Goal: Information Seeking & Learning: Learn about a topic

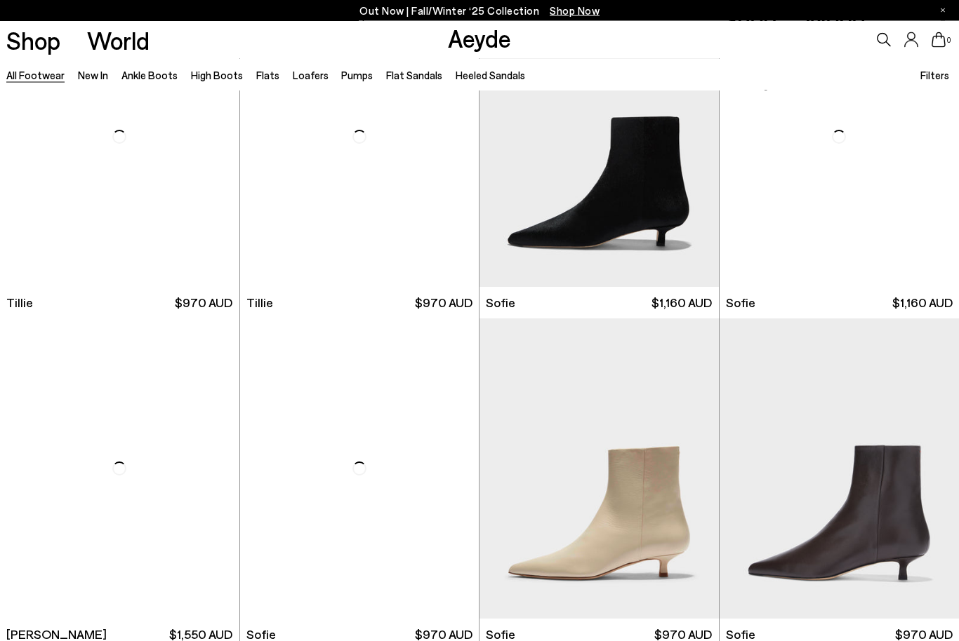
scroll to position [3757, 0]
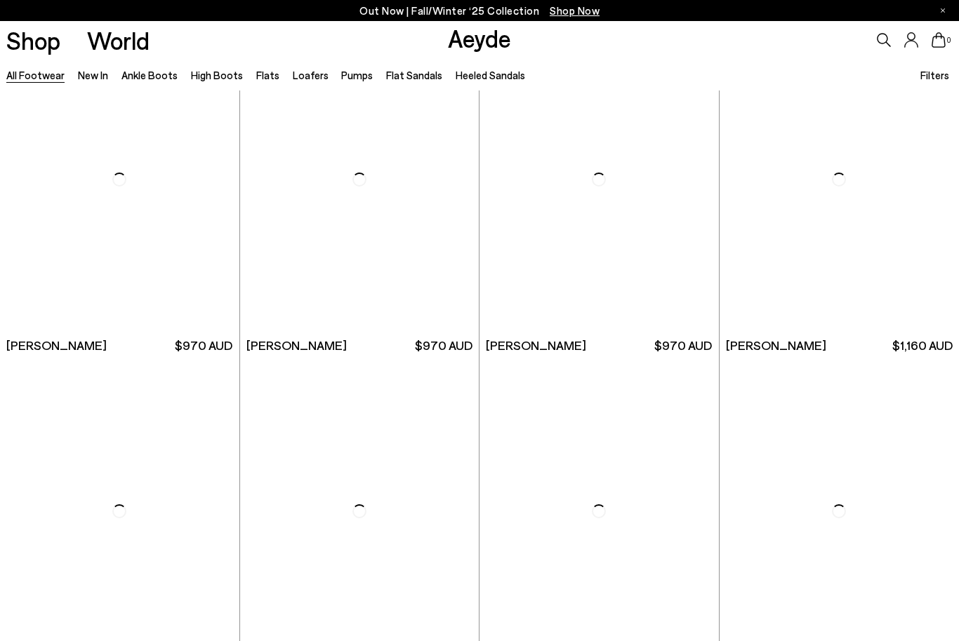
scroll to position [9415, 0]
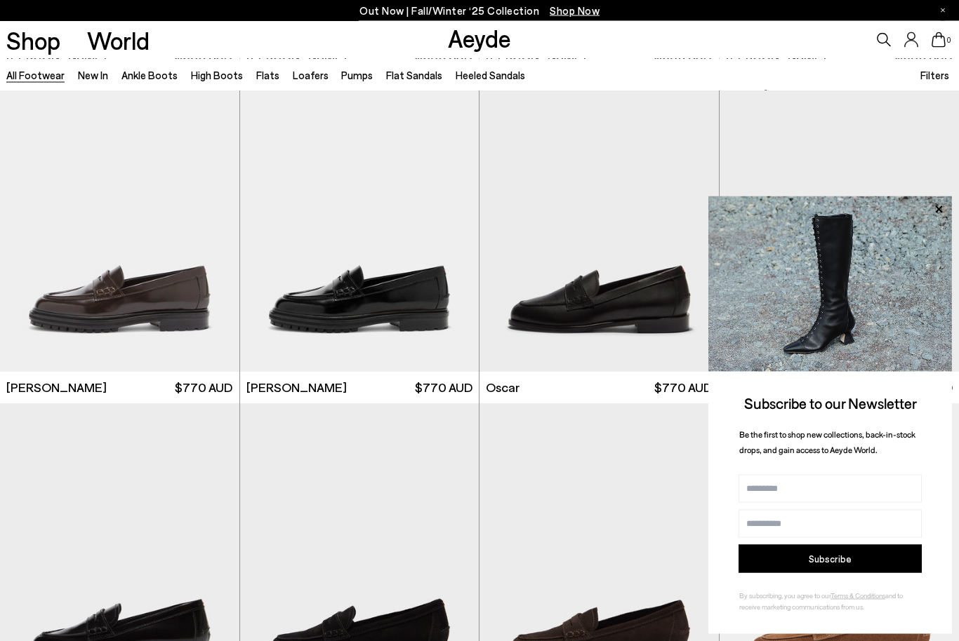
scroll to position [11309, 0]
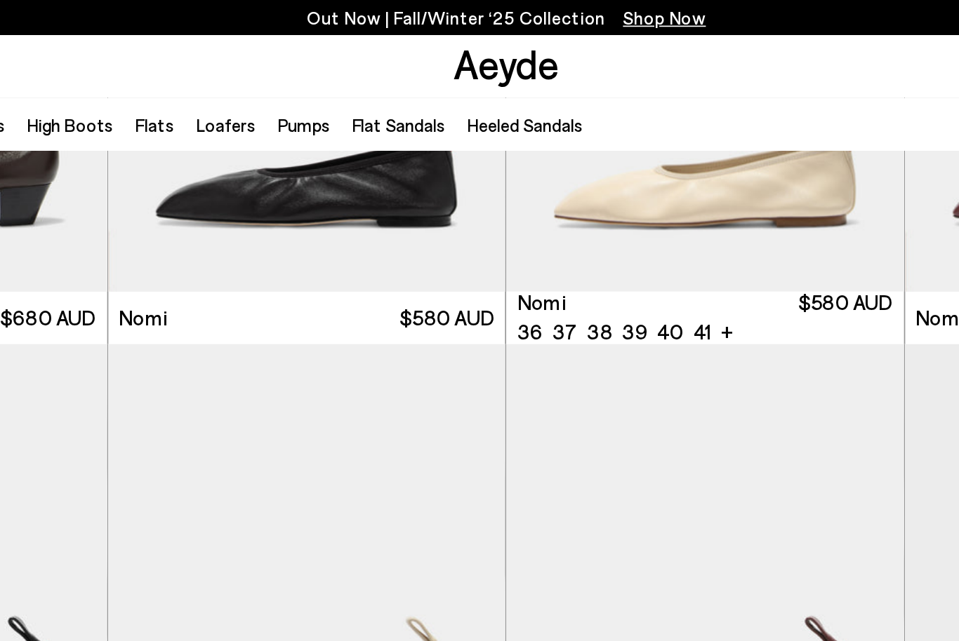
scroll to position [13496, 0]
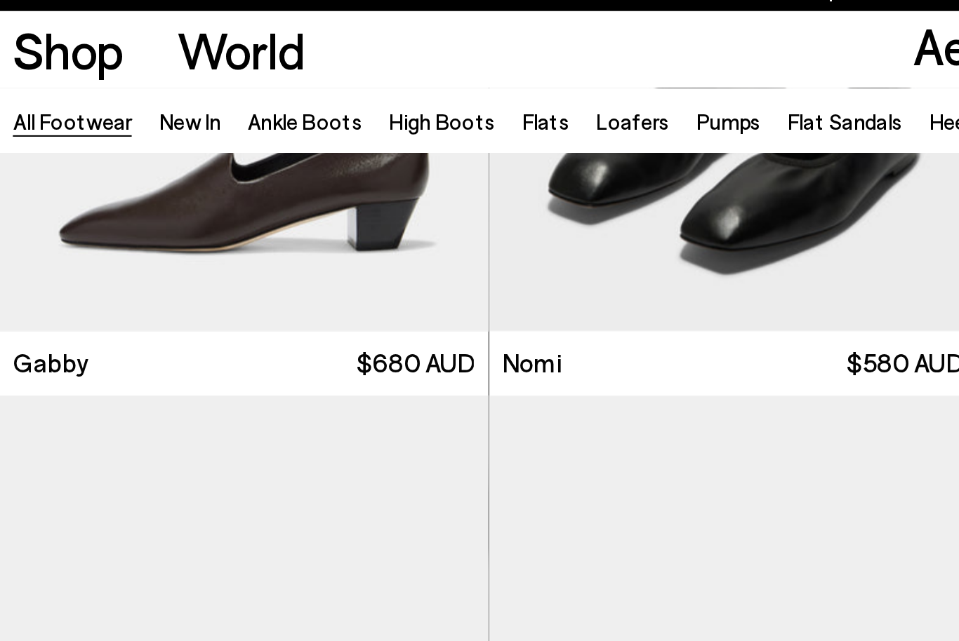
click at [458, 69] on link "Heeled Sandals" at bounding box center [489, 75] width 69 height 13
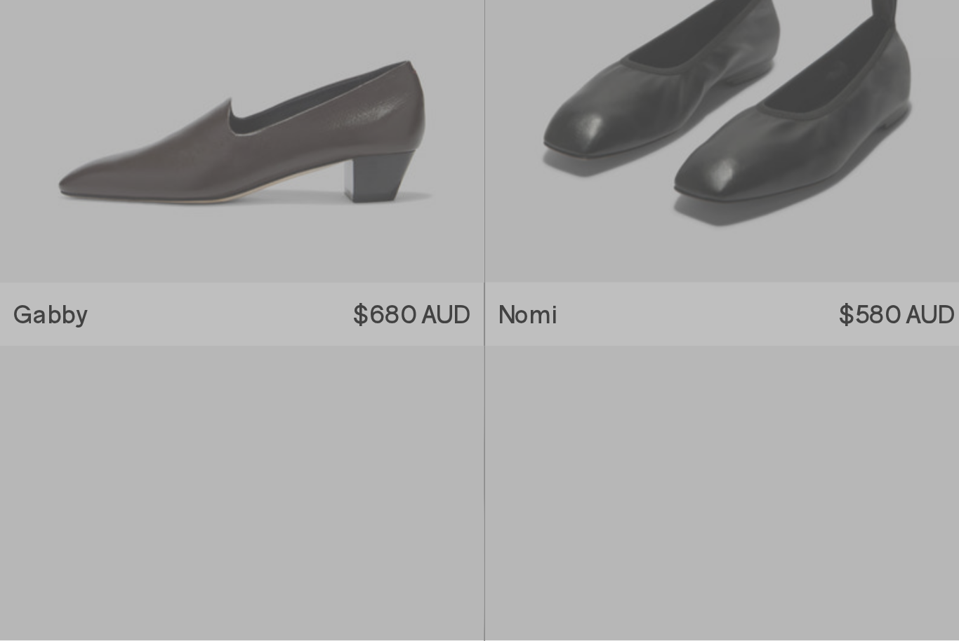
scroll to position [12129, 0]
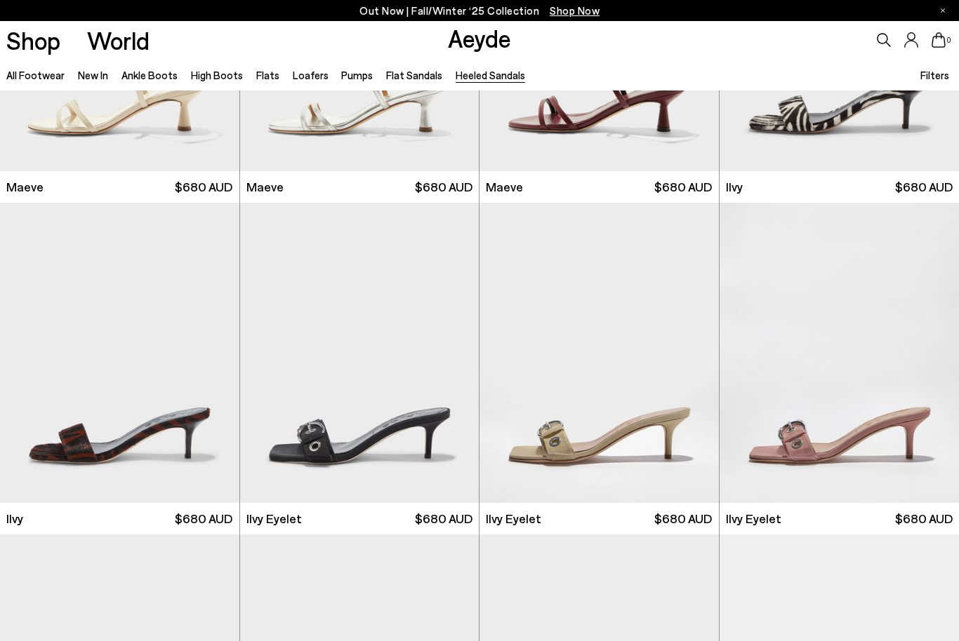
scroll to position [1876, 0]
